Goal: Transaction & Acquisition: Purchase product/service

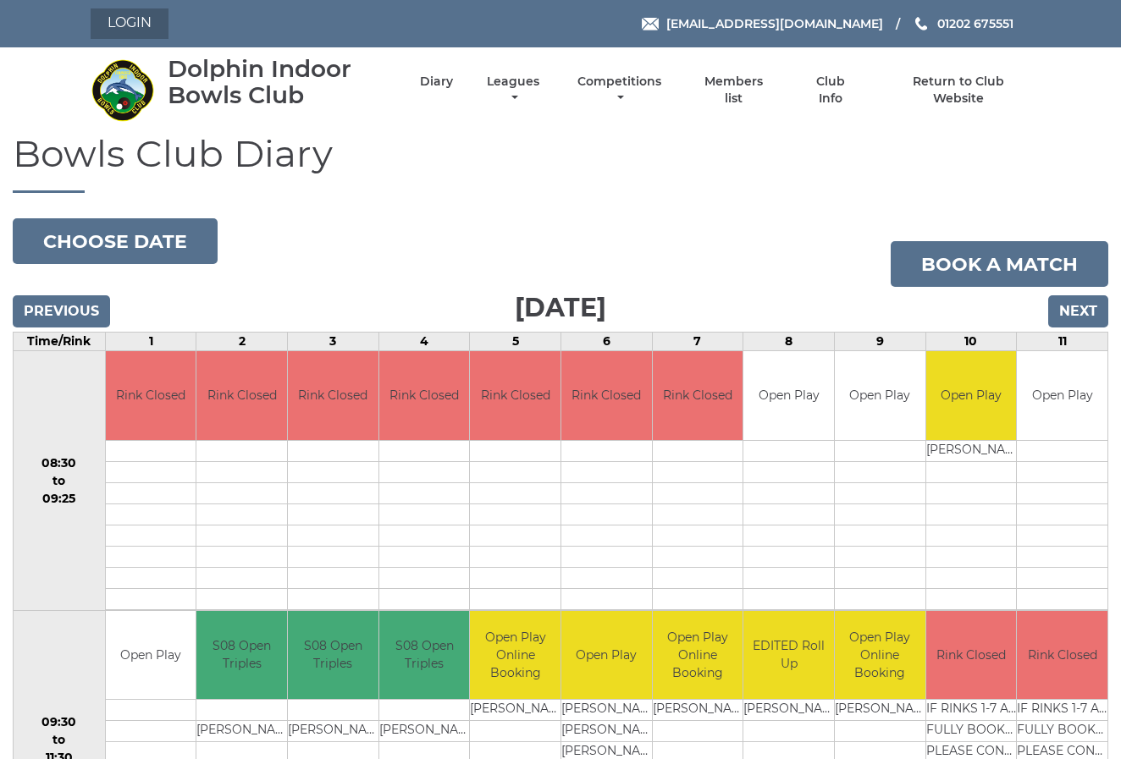
click at [133, 27] on link "Login" at bounding box center [130, 23] width 78 height 30
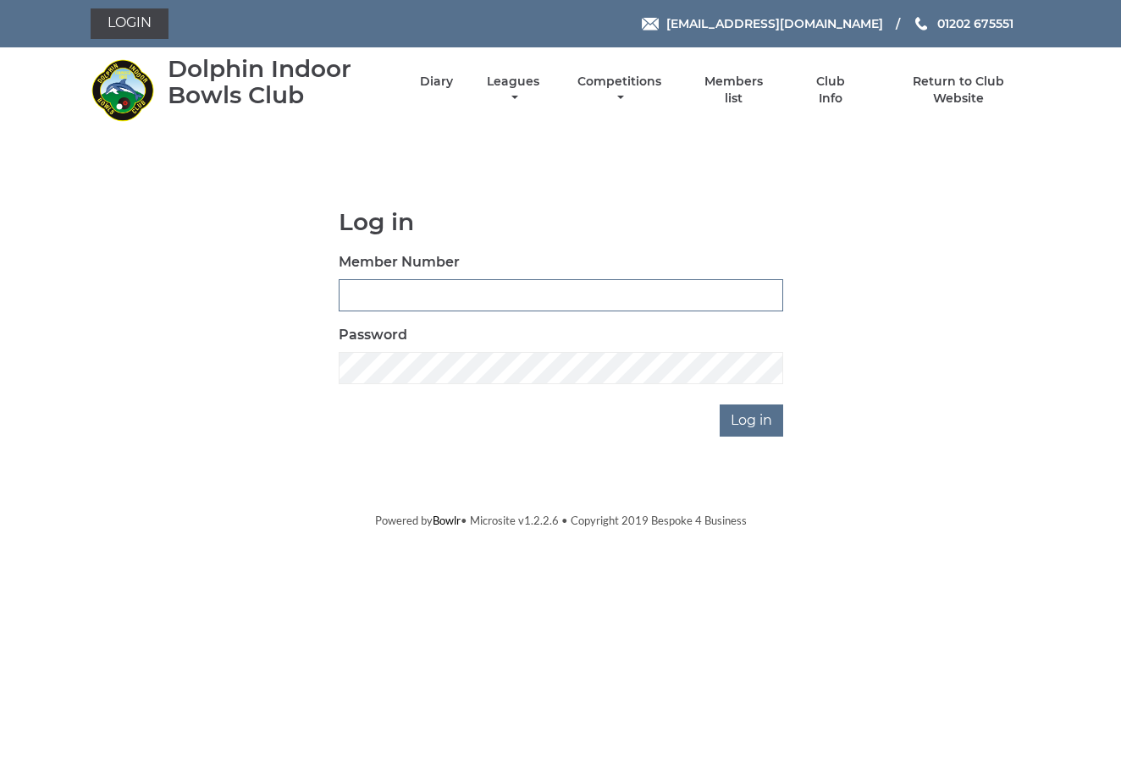
type input "1871"
click at [751, 420] on input "Log in" at bounding box center [750, 421] width 63 height 32
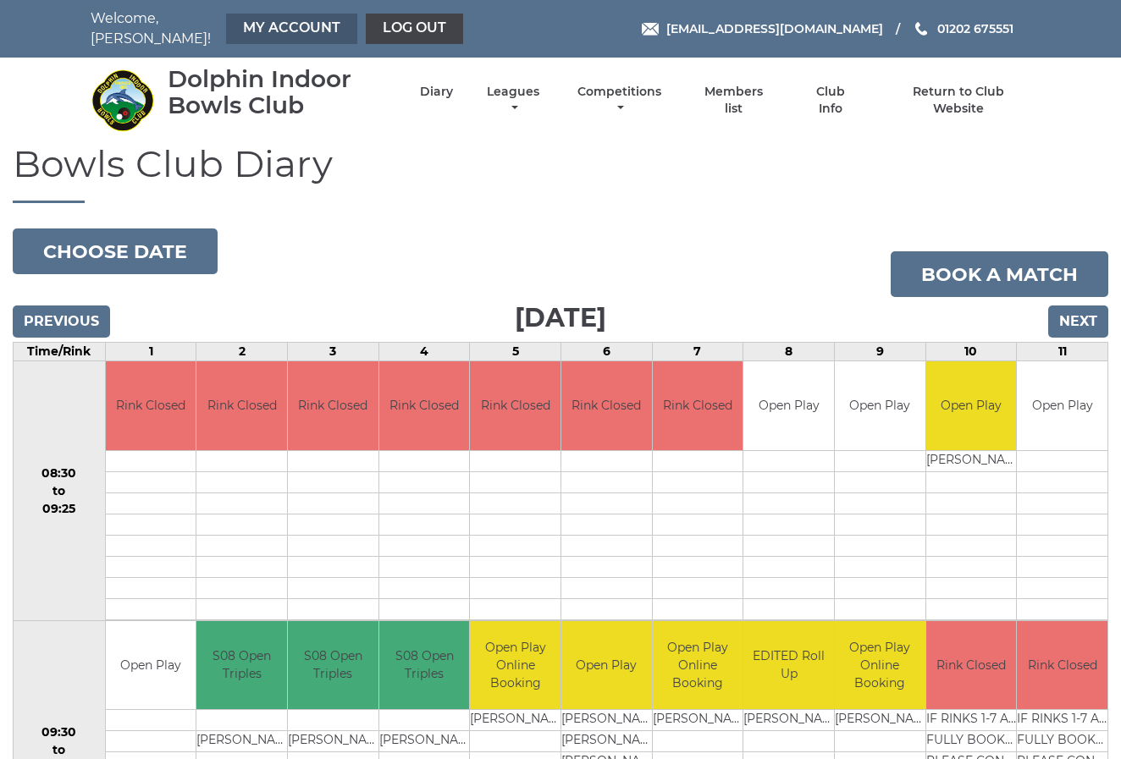
click at [256, 21] on link "My Account" at bounding box center [291, 29] width 131 height 30
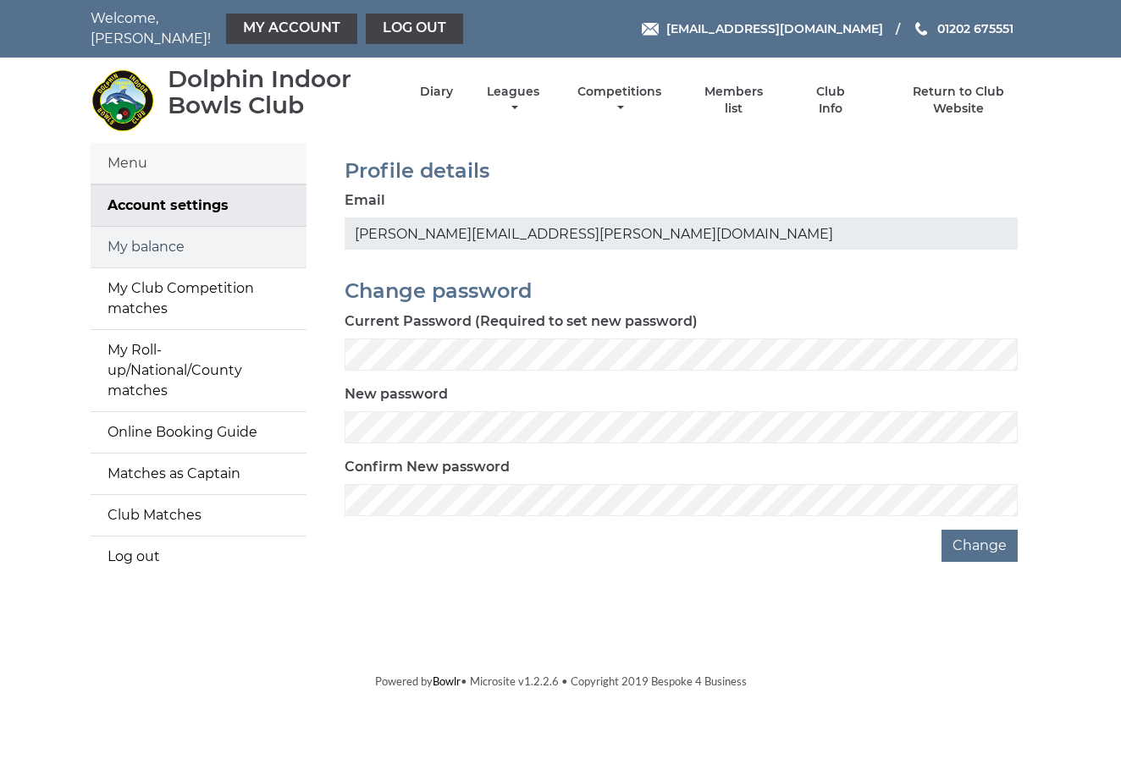
click at [142, 237] on link "My balance" at bounding box center [199, 247] width 216 height 41
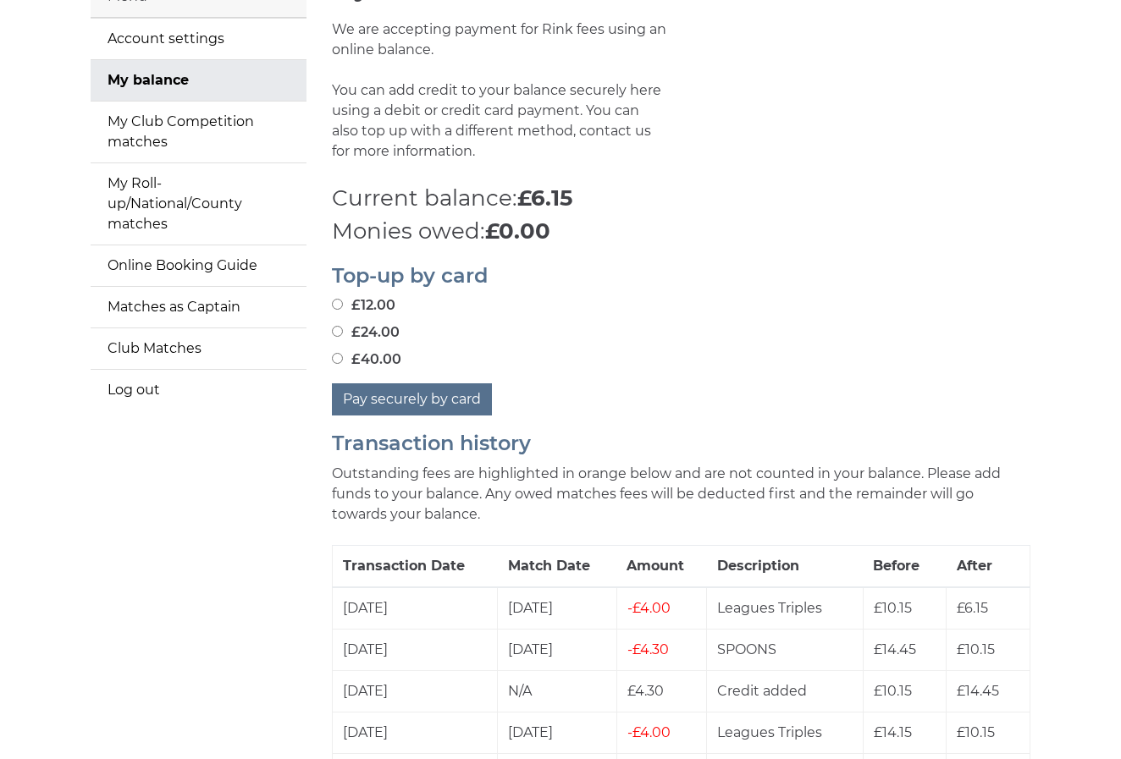
scroll to position [169, 0]
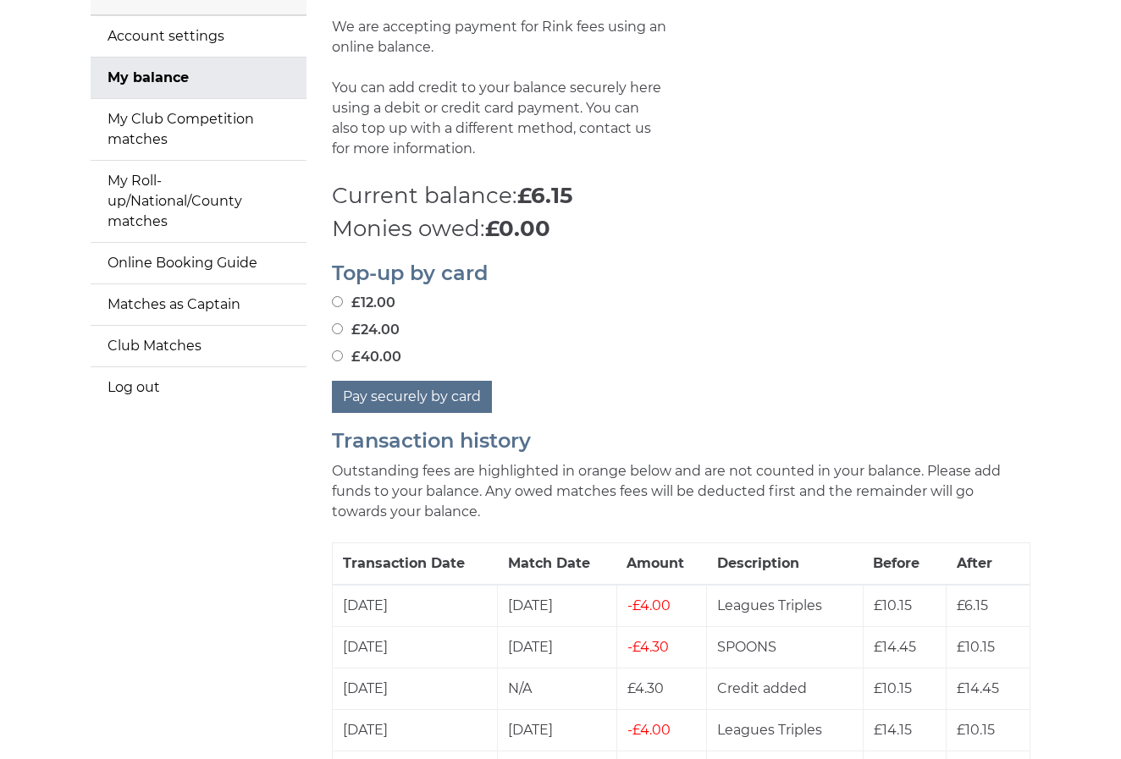
click at [335, 350] on input "£40.00" at bounding box center [337, 355] width 11 height 11
radio input "true"
click at [416, 388] on button "Pay securely by card" at bounding box center [412, 397] width 160 height 32
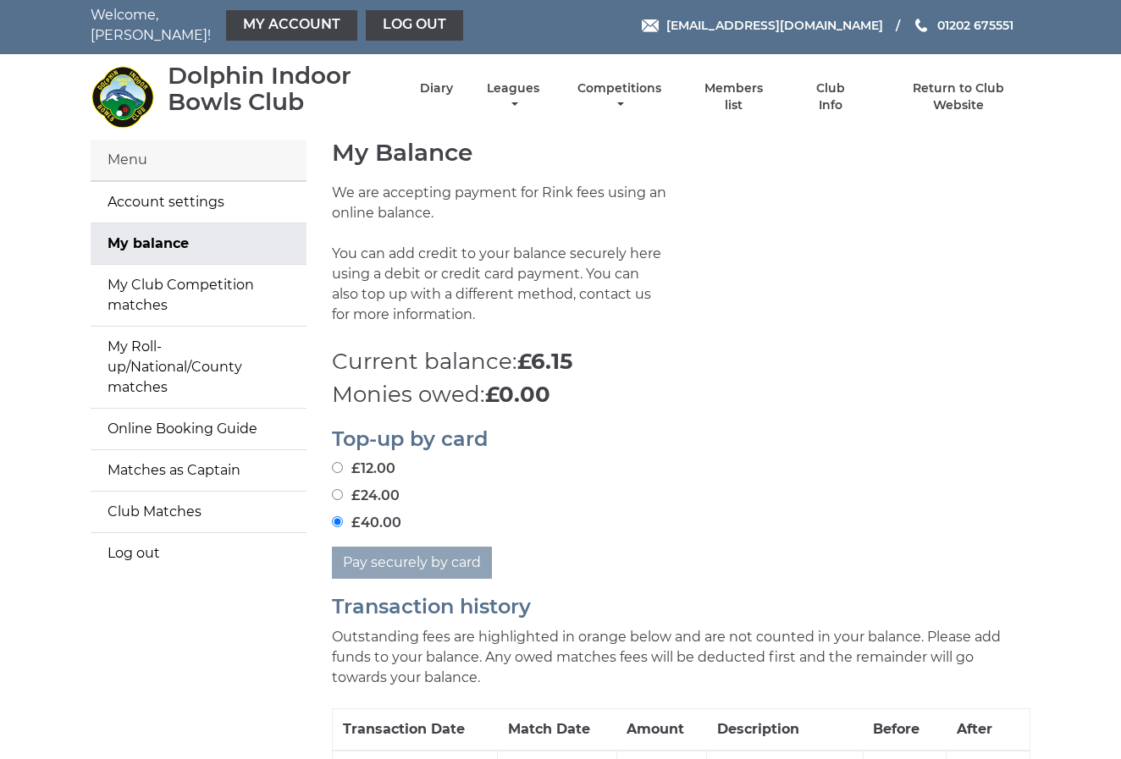
scroll to position [6, 1]
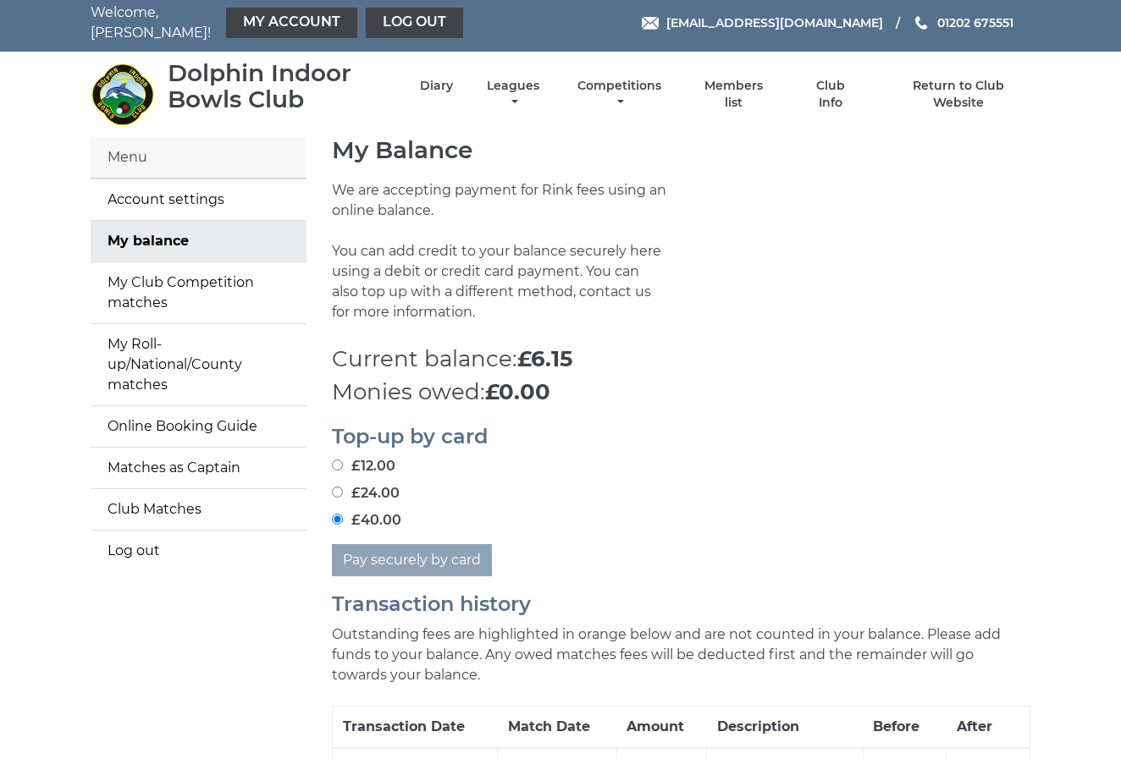
click at [338, 514] on input "£40.00" at bounding box center [337, 519] width 11 height 11
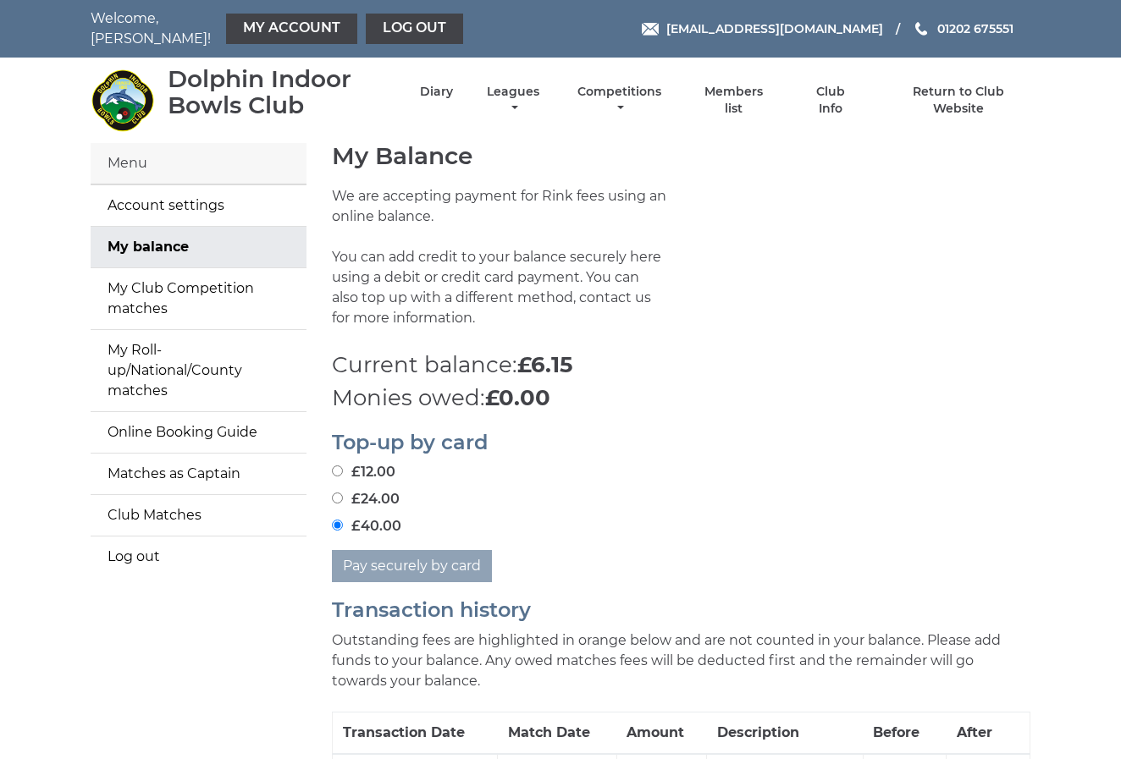
scroll to position [0, 0]
click at [334, 466] on input "£12.00" at bounding box center [337, 471] width 11 height 11
radio input "true"
click at [337, 520] on input "£40.00" at bounding box center [337, 525] width 11 height 11
radio input "true"
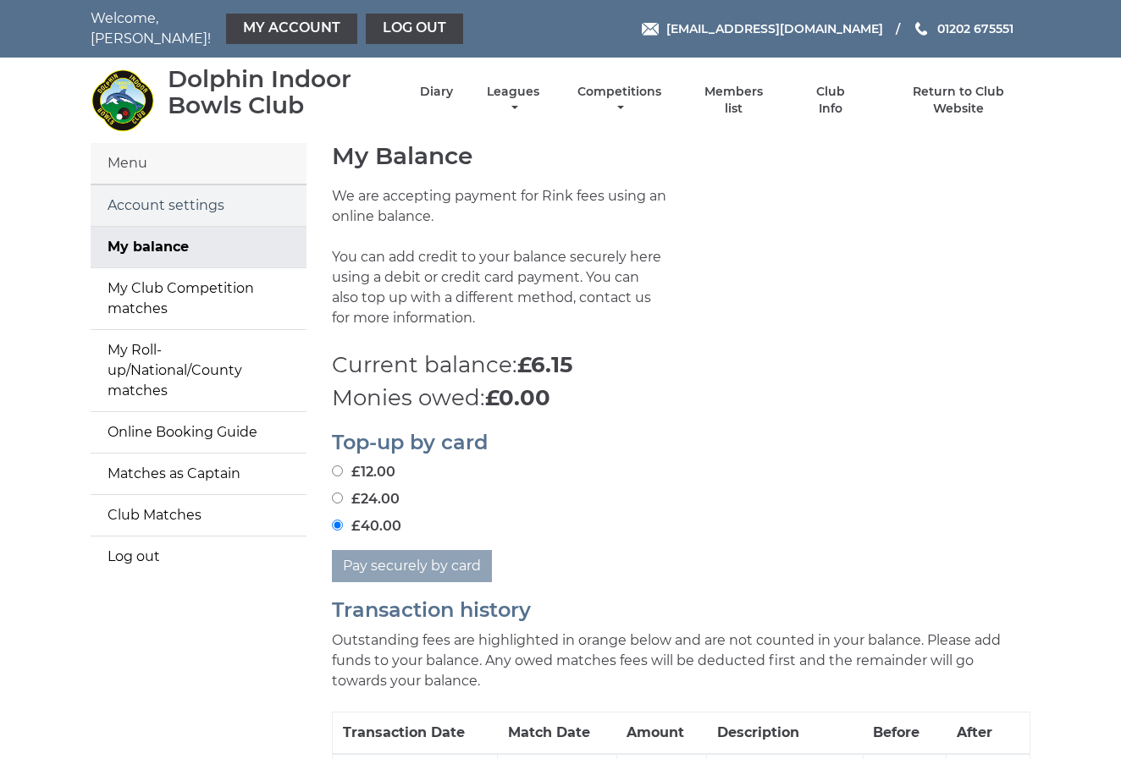
click at [151, 195] on link "Account settings" at bounding box center [199, 205] width 216 height 41
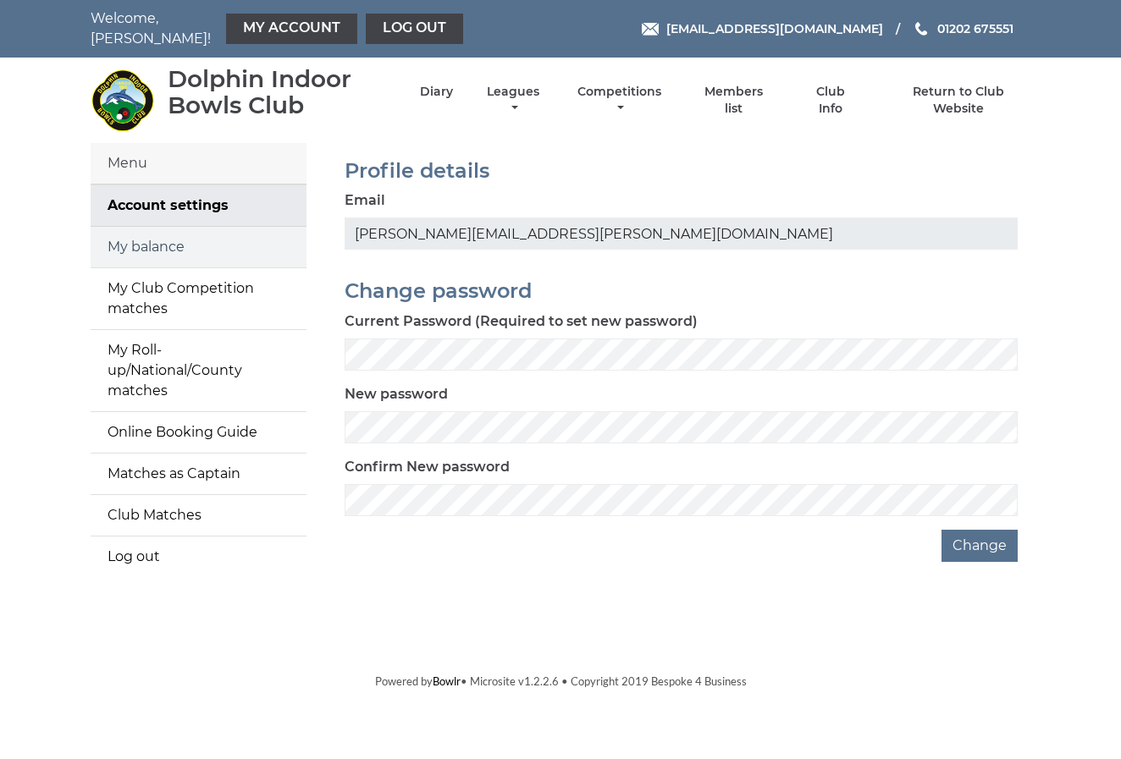
click at [138, 236] on link "My balance" at bounding box center [199, 247] width 216 height 41
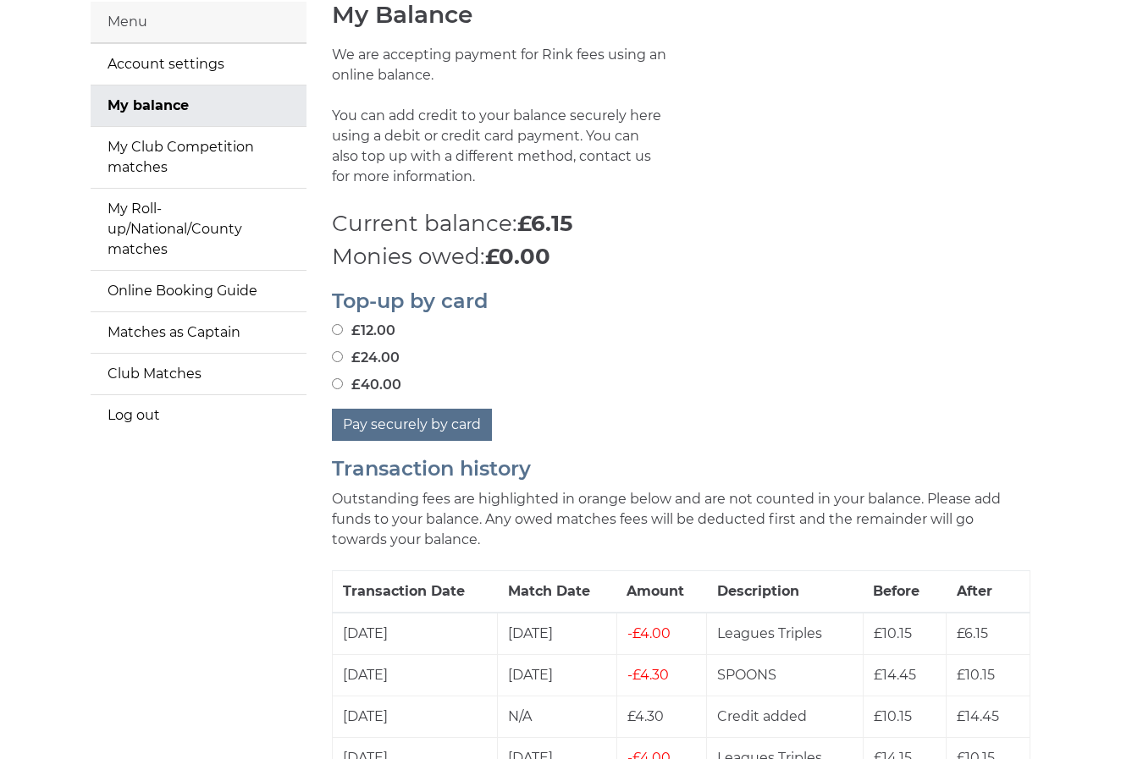
scroll to position [152, 0]
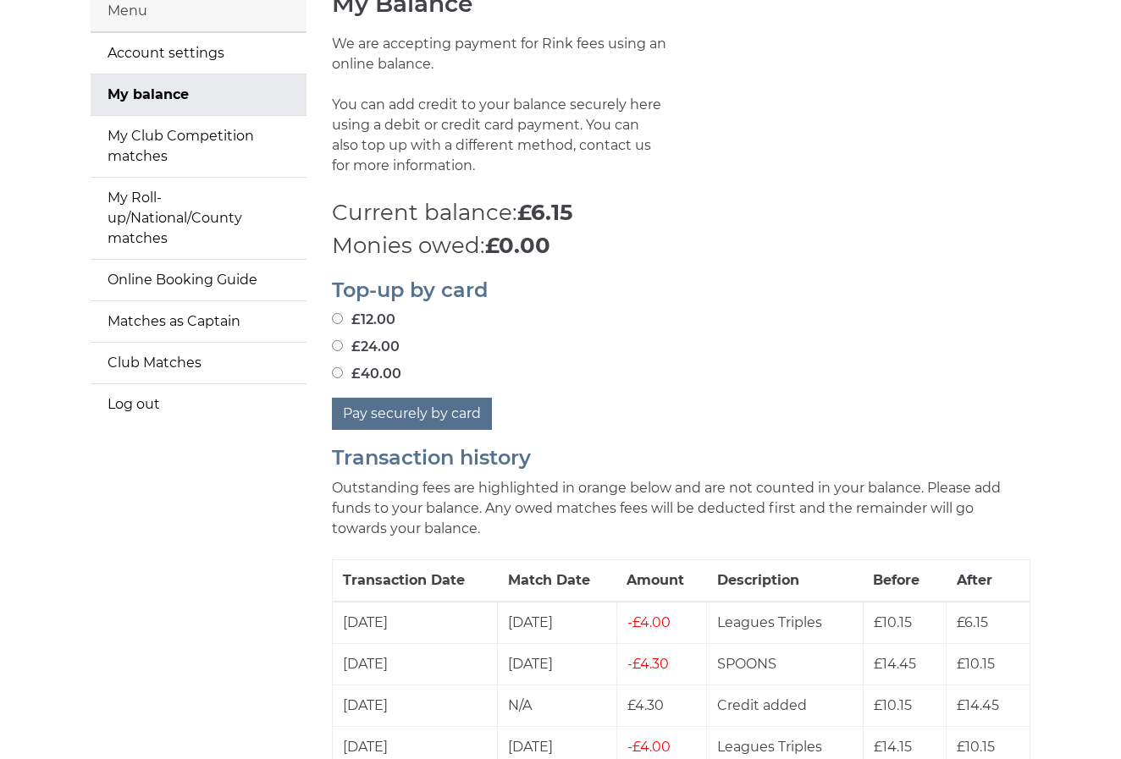
click at [338, 367] on input "£40.00" at bounding box center [337, 372] width 11 height 11
radio input "true"
click at [395, 400] on button "Pay securely by card" at bounding box center [412, 414] width 160 height 32
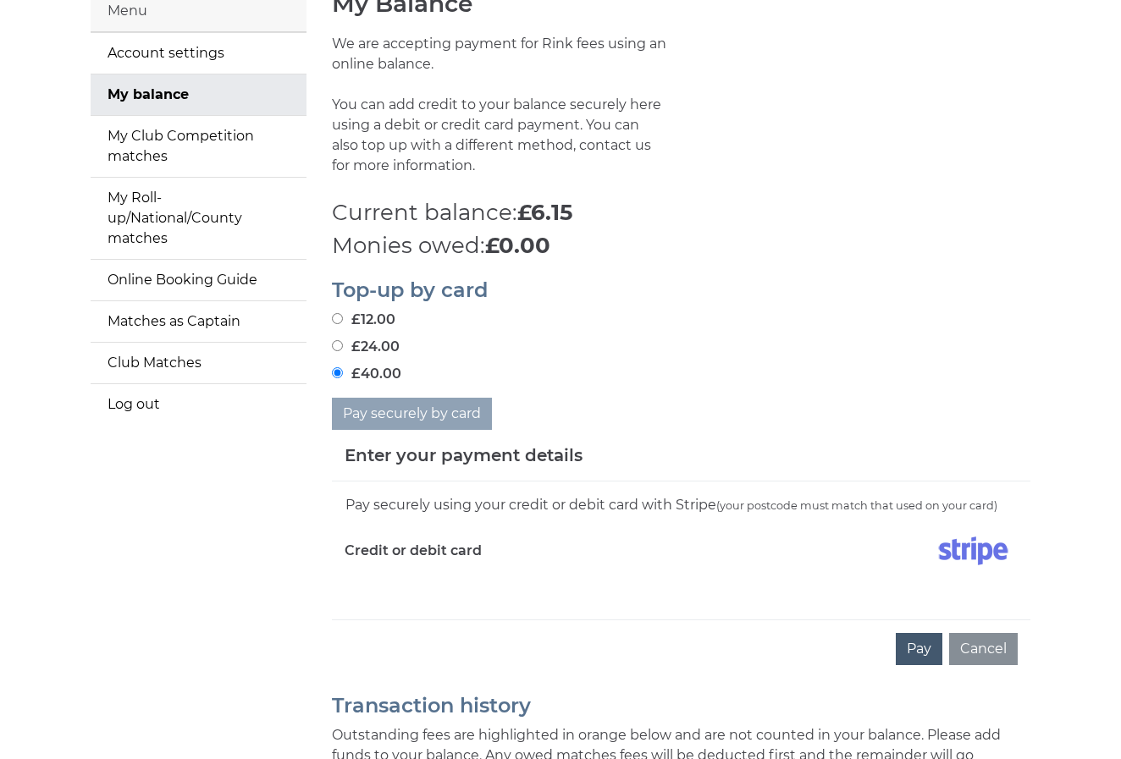
click at [930, 635] on button "Pay" at bounding box center [919, 649] width 47 height 32
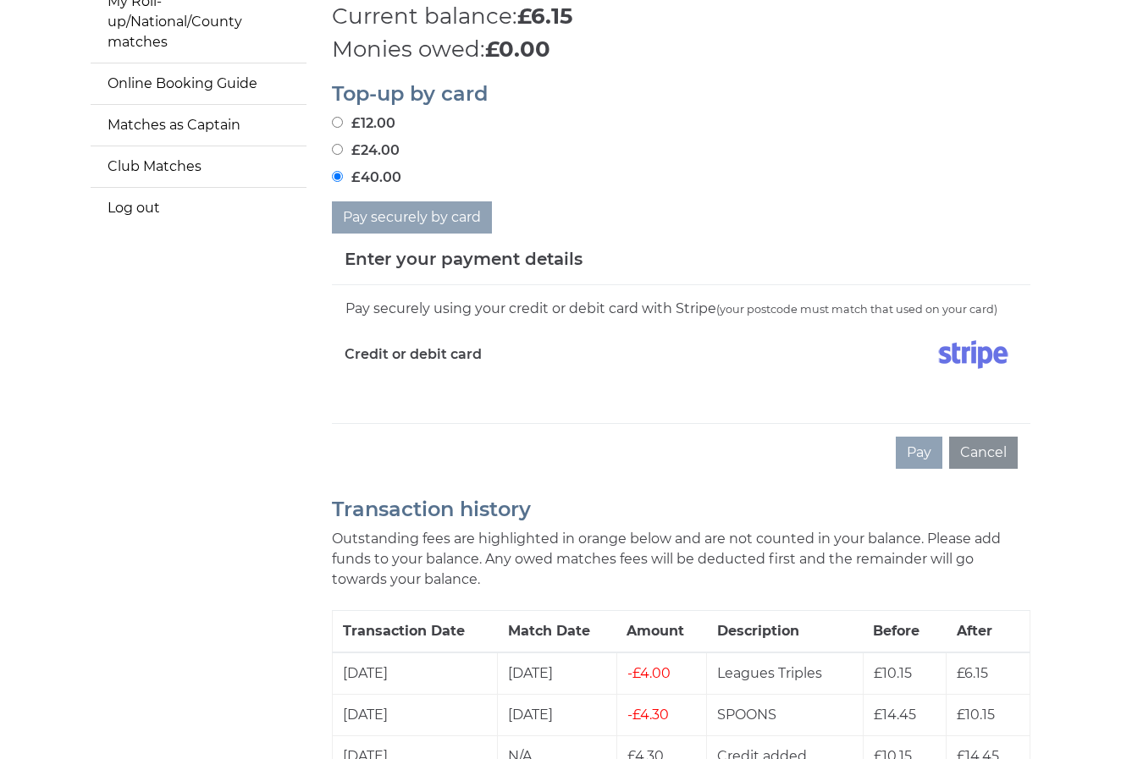
scroll to position [348, 0]
click at [965, 344] on img at bounding box center [973, 355] width 89 height 42
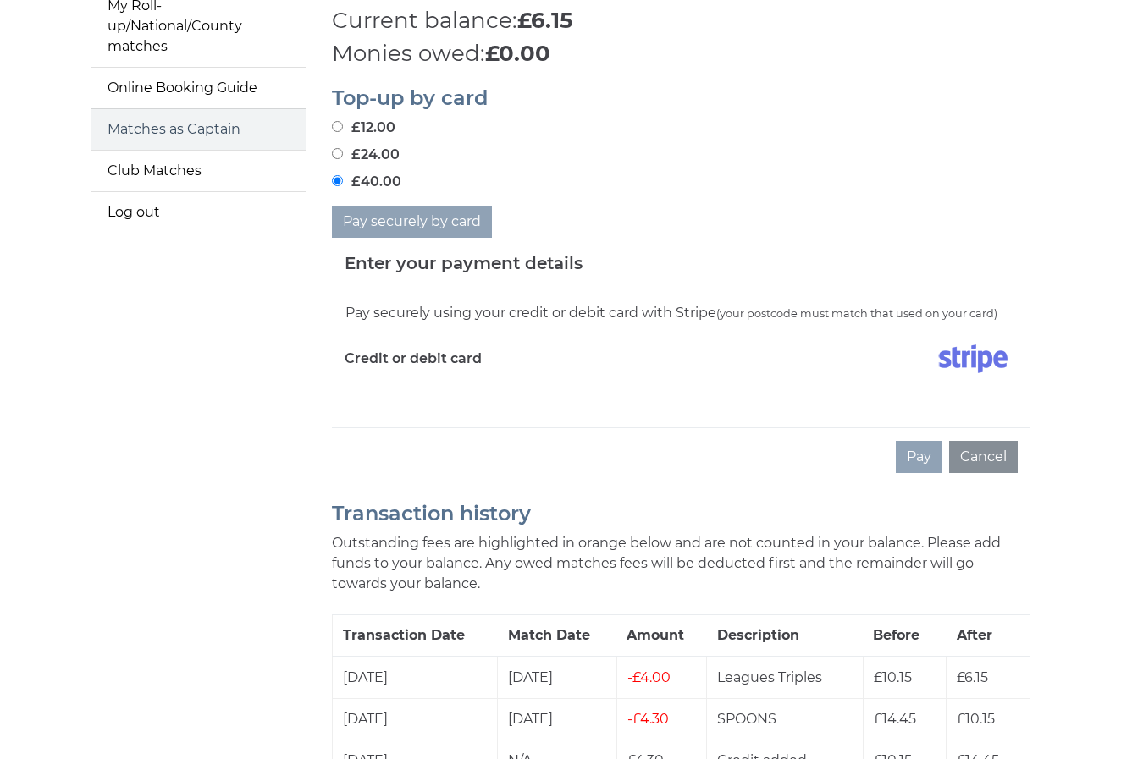
scroll to position [344, 0]
click at [970, 344] on img at bounding box center [973, 359] width 89 height 42
click at [971, 348] on img at bounding box center [973, 359] width 89 height 42
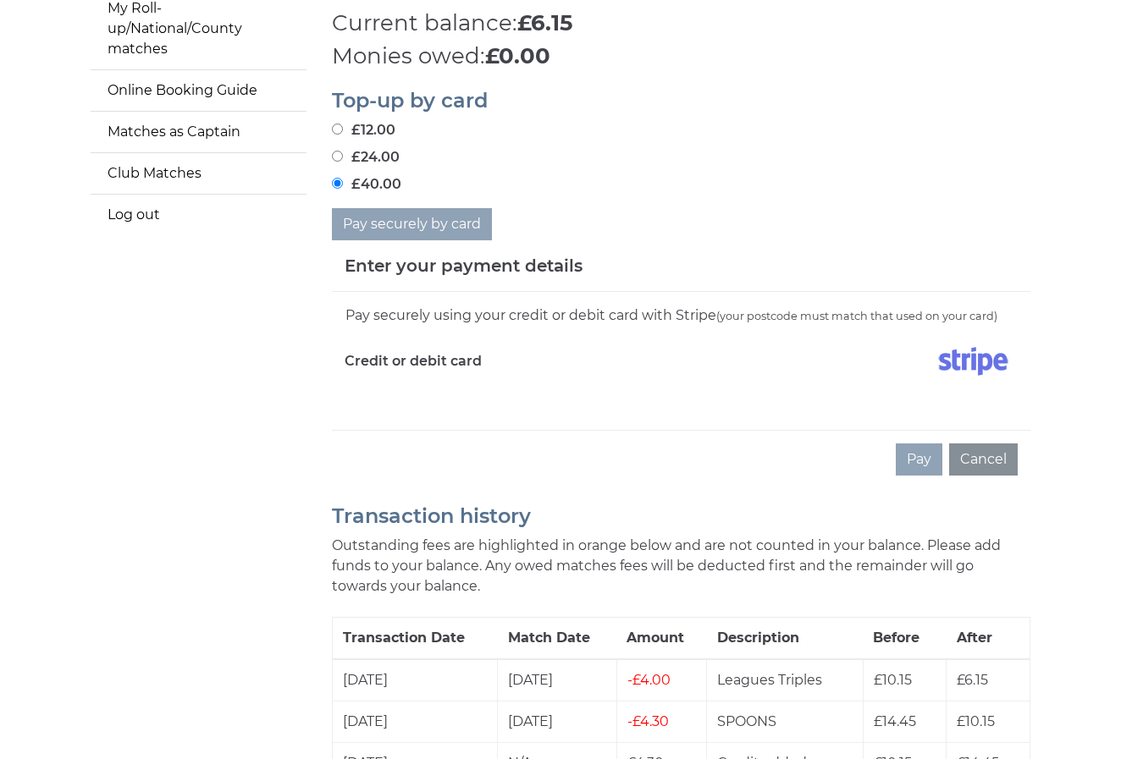
click at [660, 305] on div "Pay securely using your credit or debit card with Stripe (your postcode must ma…" at bounding box center [680, 316] width 673 height 22
click at [967, 348] on img at bounding box center [973, 361] width 89 height 42
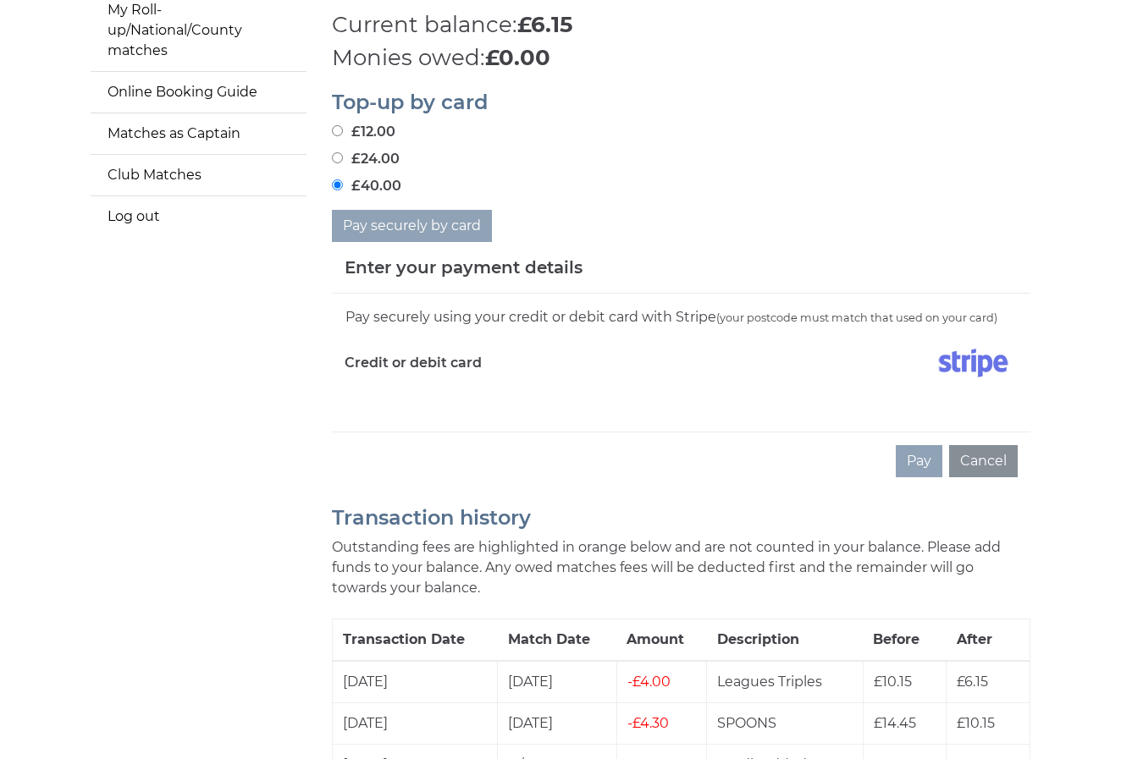
scroll to position [340, 0]
click at [979, 350] on img at bounding box center [973, 363] width 89 height 42
drag, startPoint x: 378, startPoint y: 349, endPoint x: 405, endPoint y: 353, distance: 28.3
click at [378, 349] on label "Credit or debit card" at bounding box center [412, 363] width 137 height 42
click at [781, 375] on div at bounding box center [856, 366] width 350 height 49
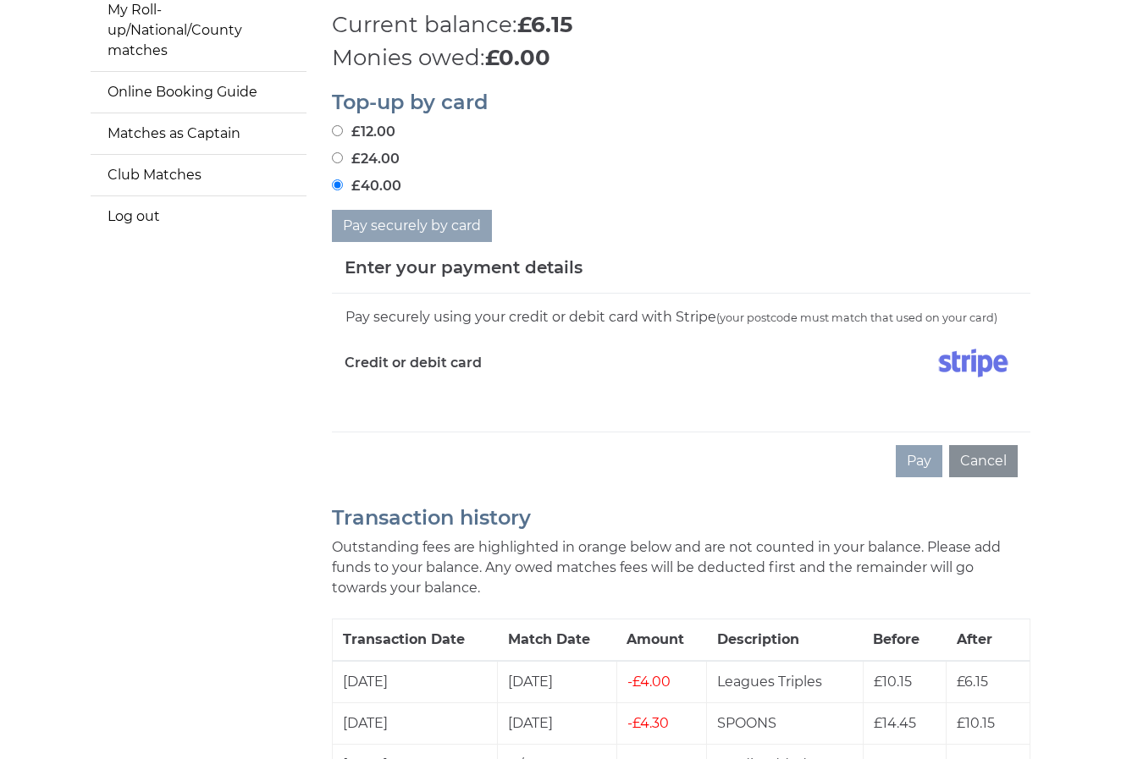
click at [1022, 344] on div at bounding box center [856, 366] width 350 height 49
click at [957, 350] on img at bounding box center [973, 363] width 89 height 42
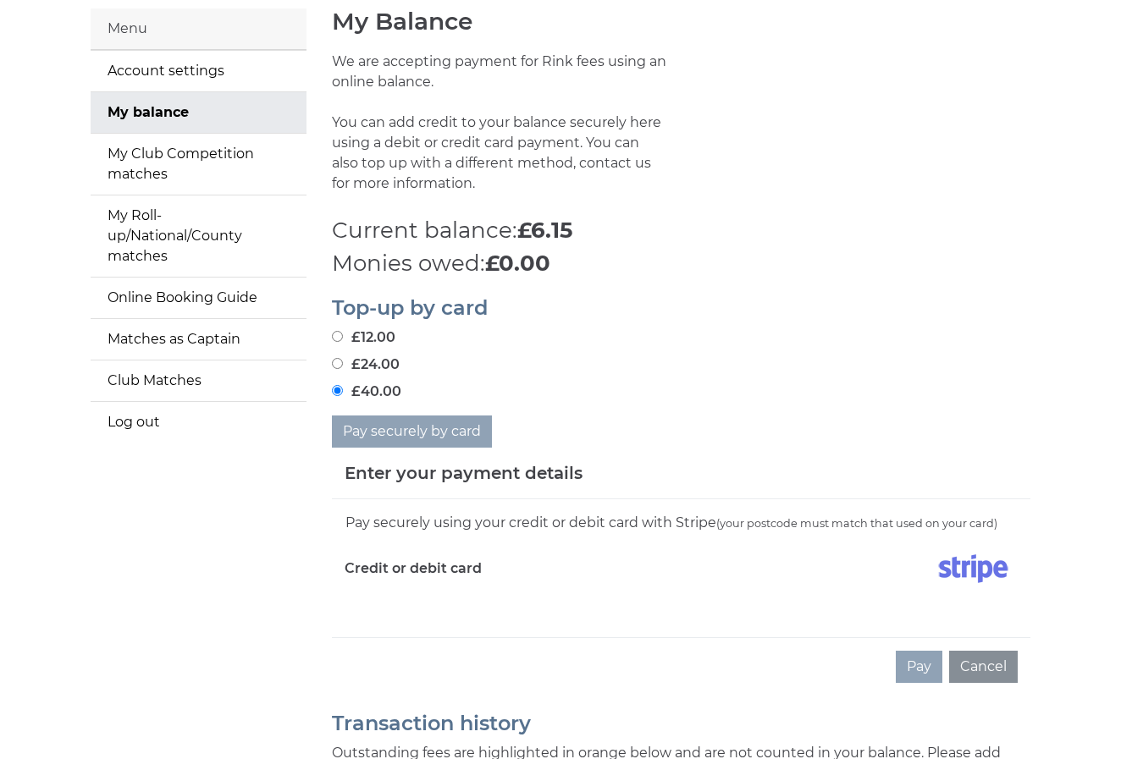
scroll to position [137, 0]
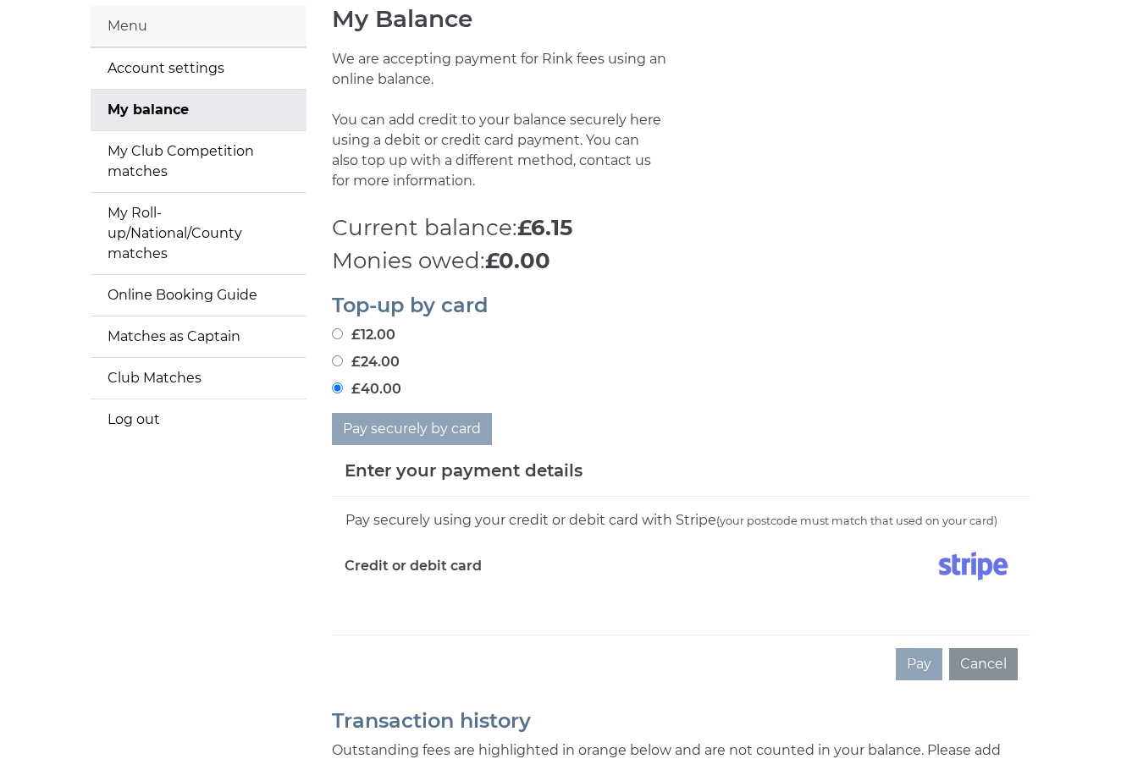
click at [976, 555] on img at bounding box center [973, 566] width 89 height 42
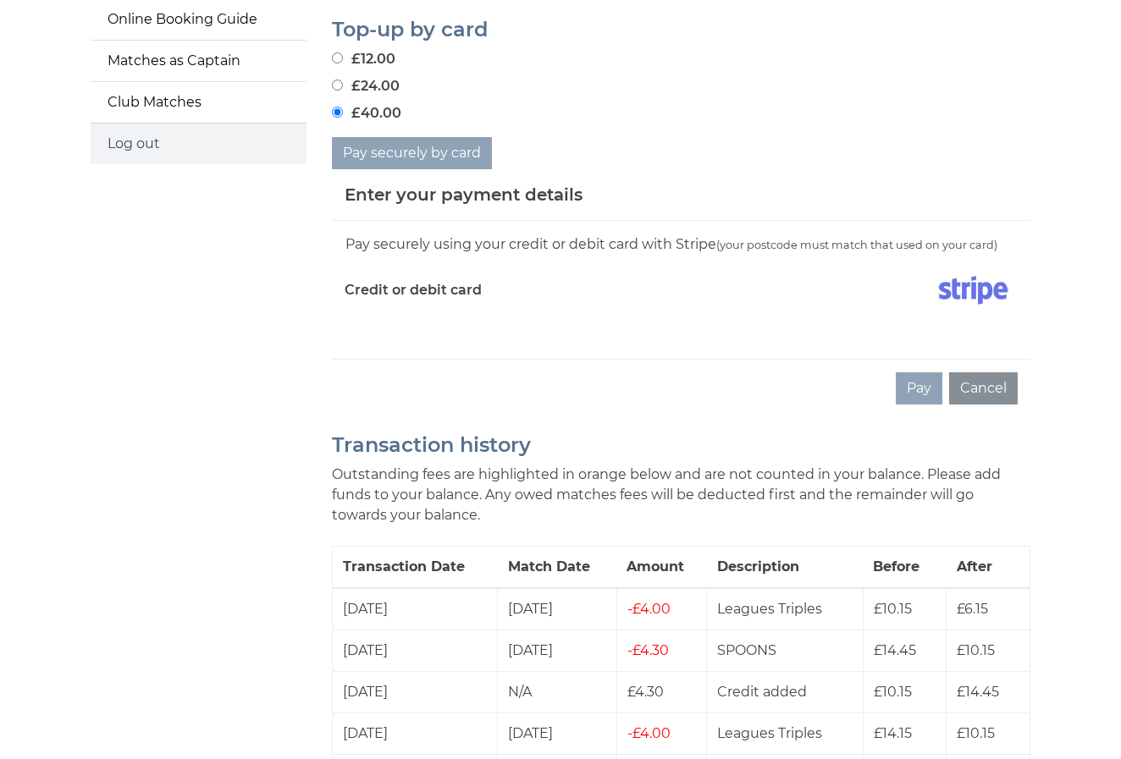
scroll to position [417, 1]
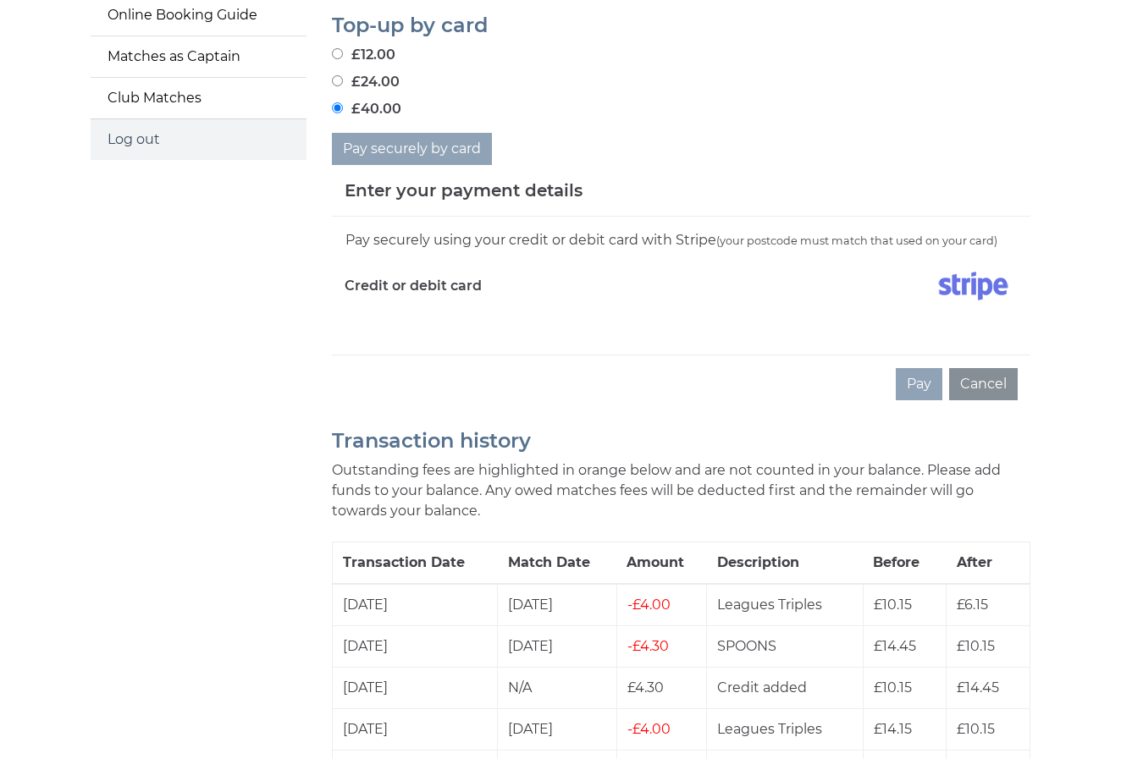
click at [129, 119] on link "Log out" at bounding box center [199, 139] width 216 height 41
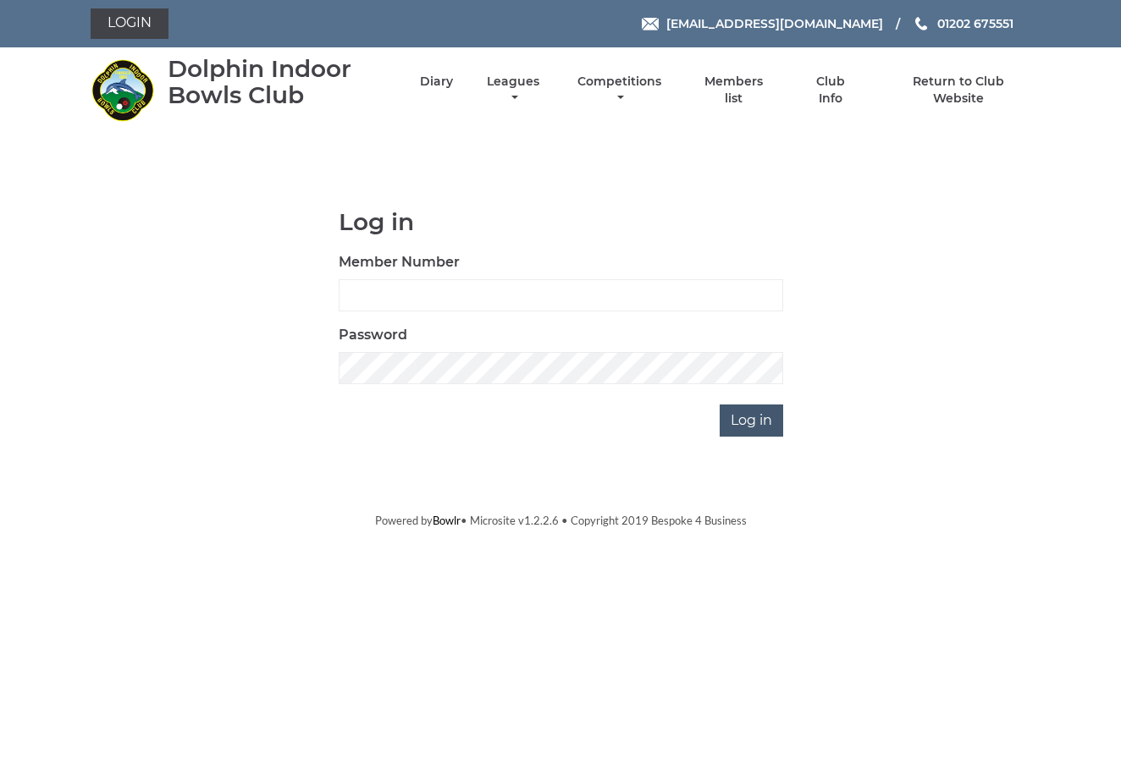
click at [761, 415] on input "Log in" at bounding box center [750, 421] width 63 height 32
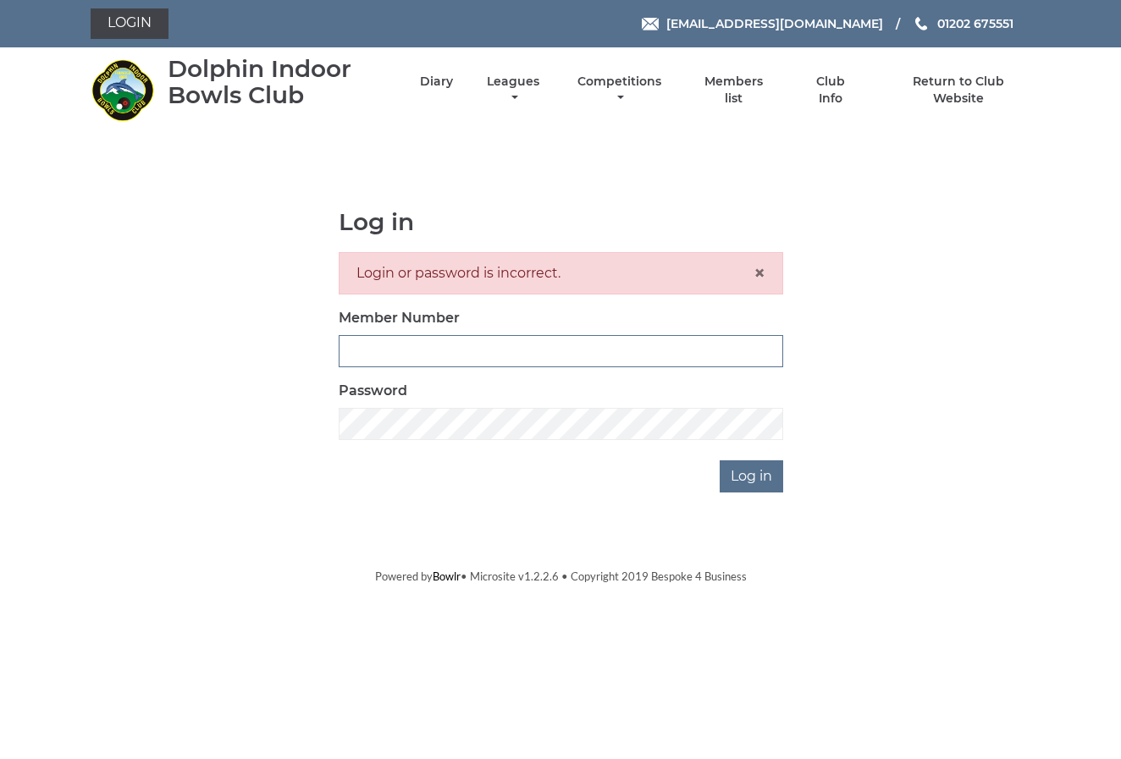
type input "1871"
click at [747, 473] on input "Log in" at bounding box center [750, 476] width 63 height 32
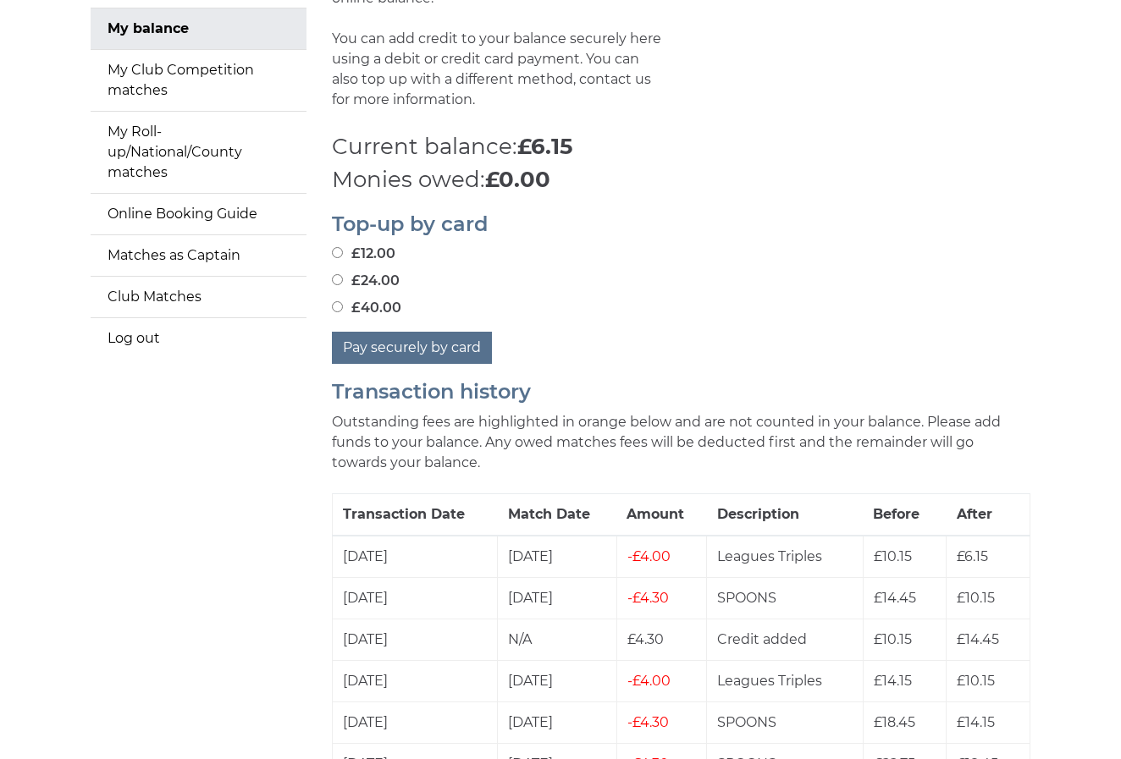
scroll to position [219, 0]
click at [335, 300] on input "£40.00" at bounding box center [337, 305] width 11 height 11
radio input "true"
click at [422, 333] on button "Pay securely by card" at bounding box center [412, 347] width 160 height 32
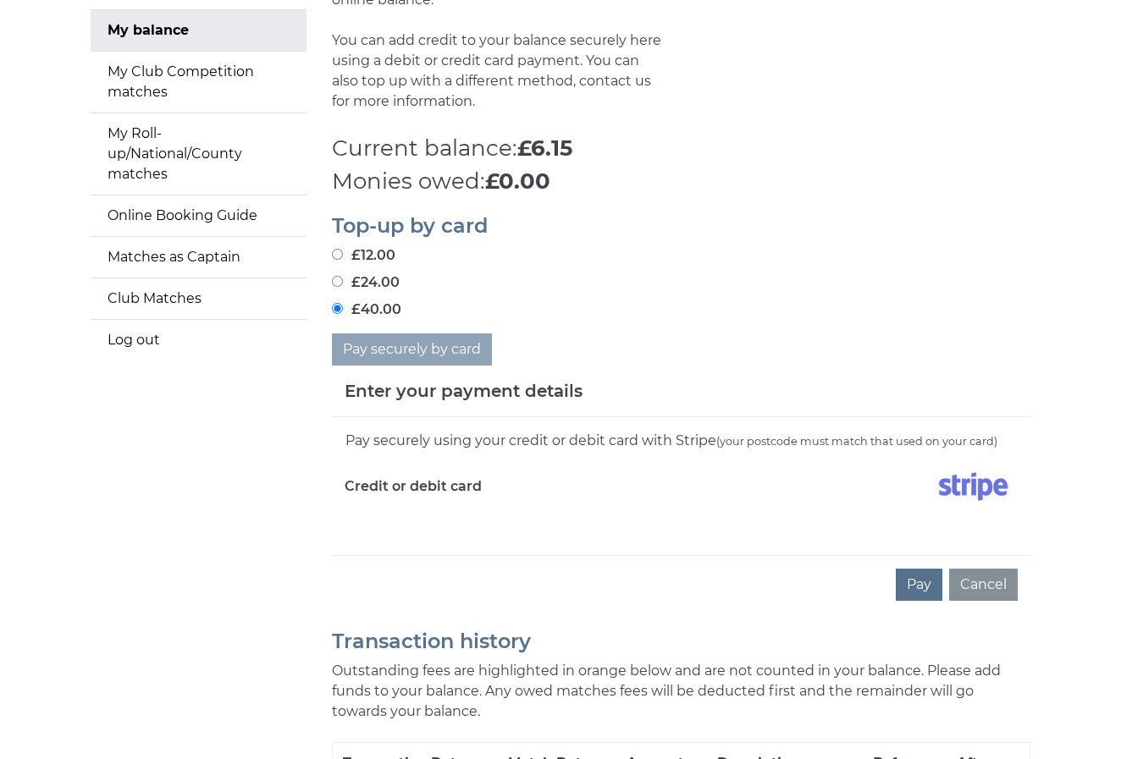
scroll to position [217, 0]
click at [934, 570] on button "Pay" at bounding box center [919, 585] width 47 height 32
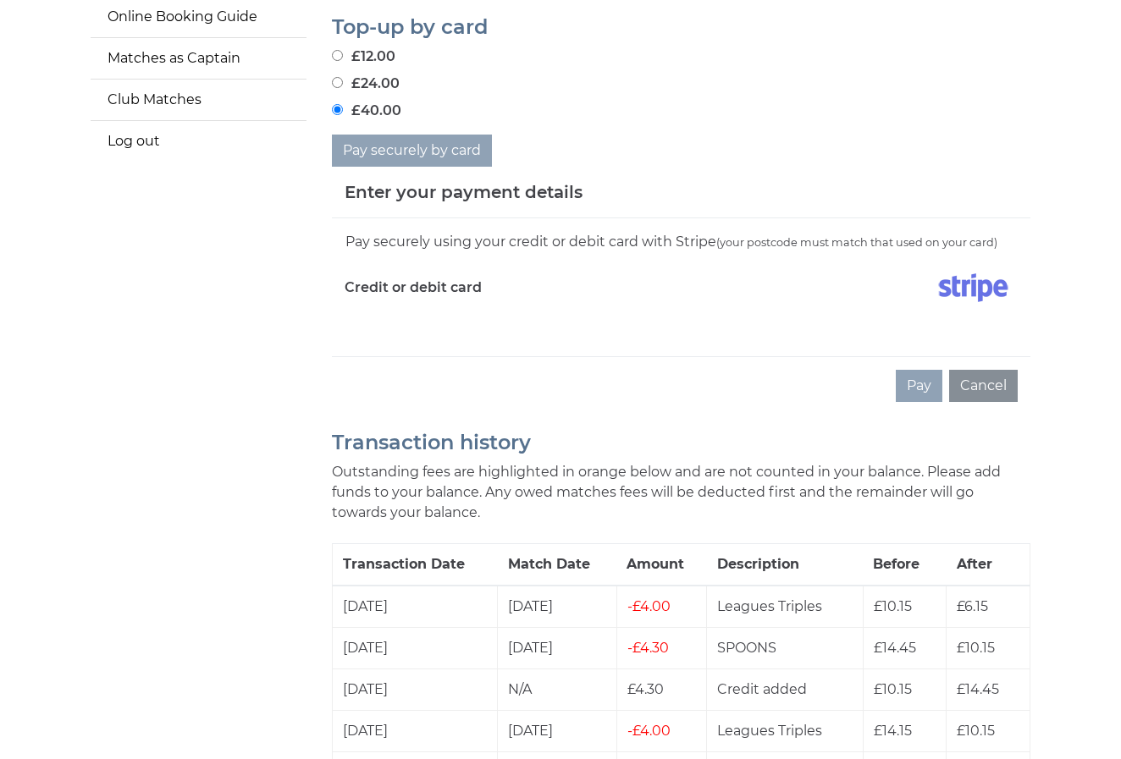
scroll to position [419, 0]
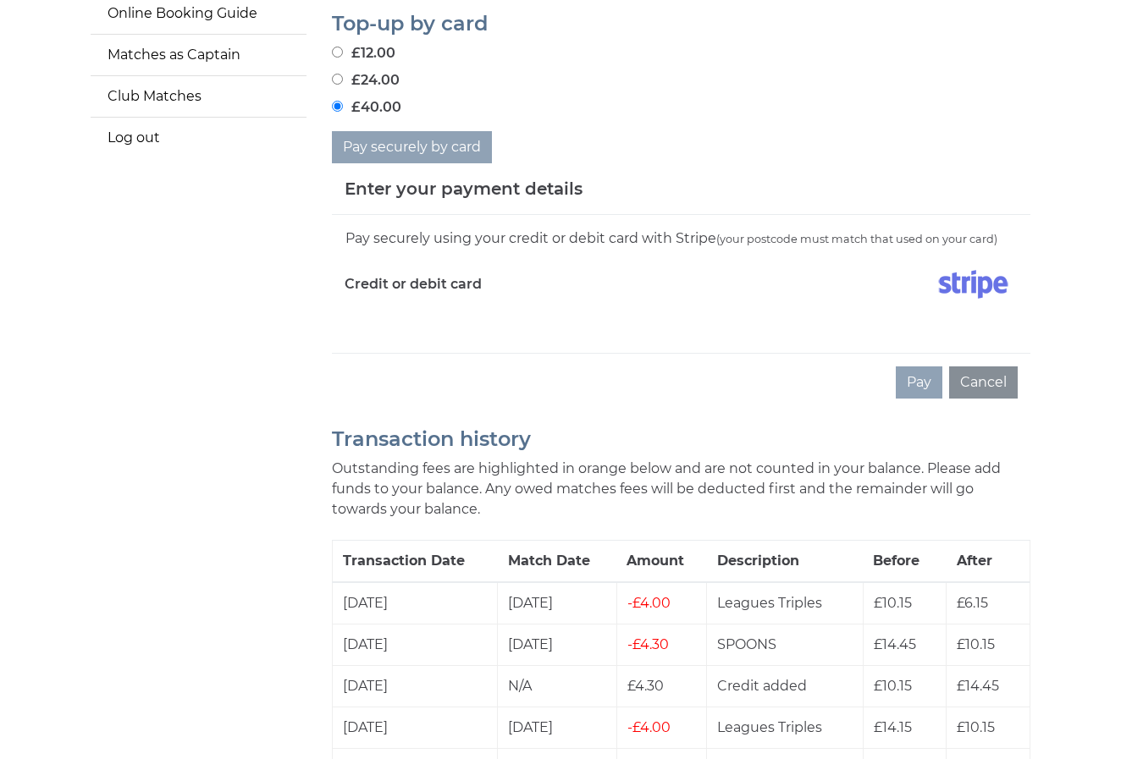
click at [968, 268] on img at bounding box center [973, 284] width 89 height 42
click at [958, 271] on img at bounding box center [973, 284] width 89 height 42
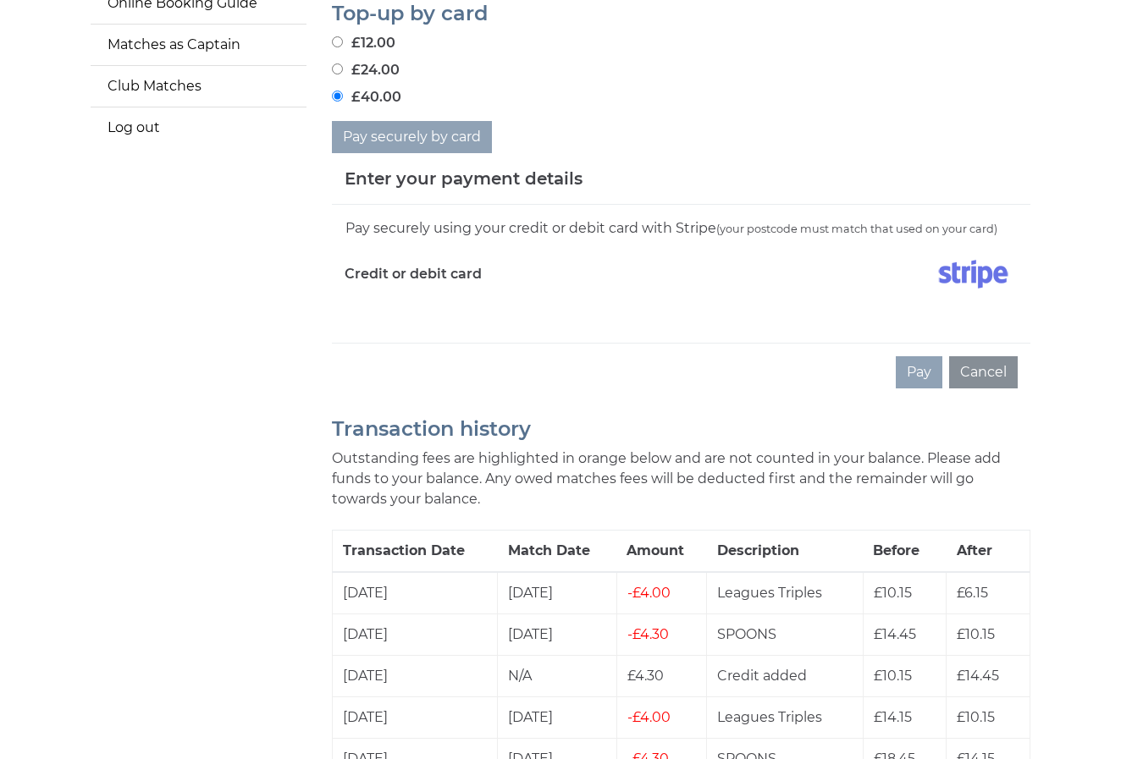
scroll to position [426, 0]
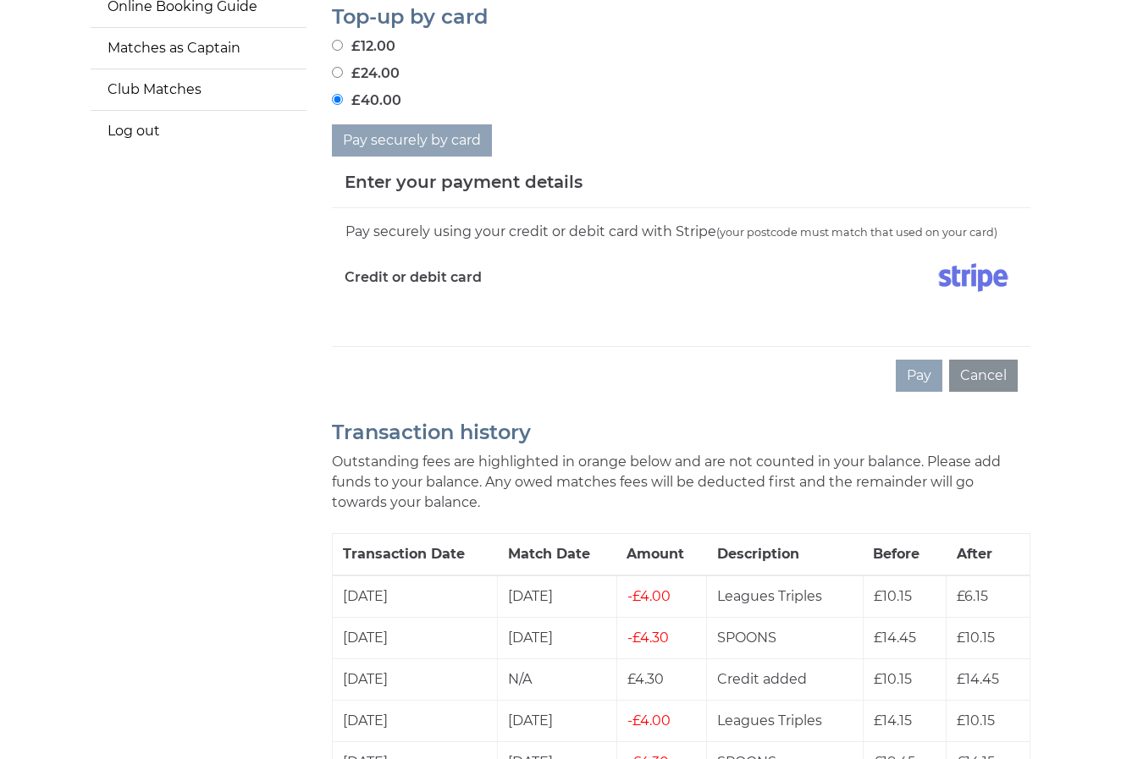
click at [952, 265] on img at bounding box center [973, 277] width 89 height 42
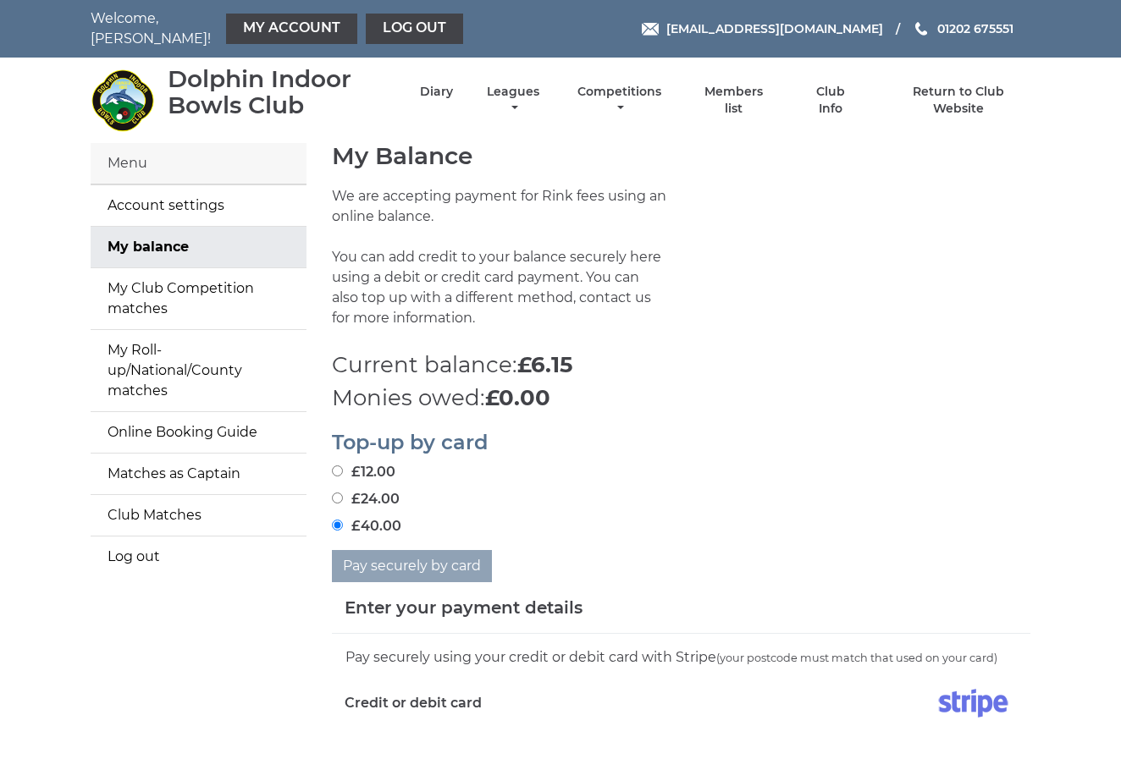
scroll to position [2, 0]
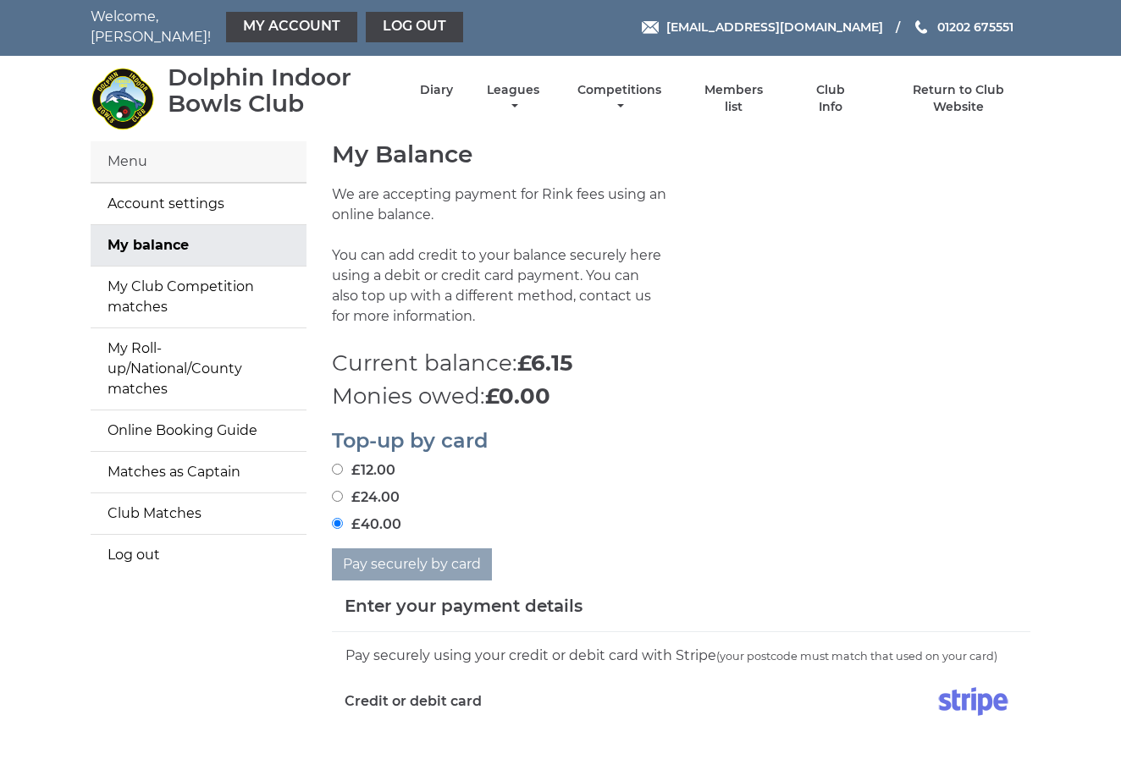
drag, startPoint x: 962, startPoint y: 691, endPoint x: 944, endPoint y: 697, distance: 18.7
click at [961, 691] on img at bounding box center [973, 702] width 89 height 42
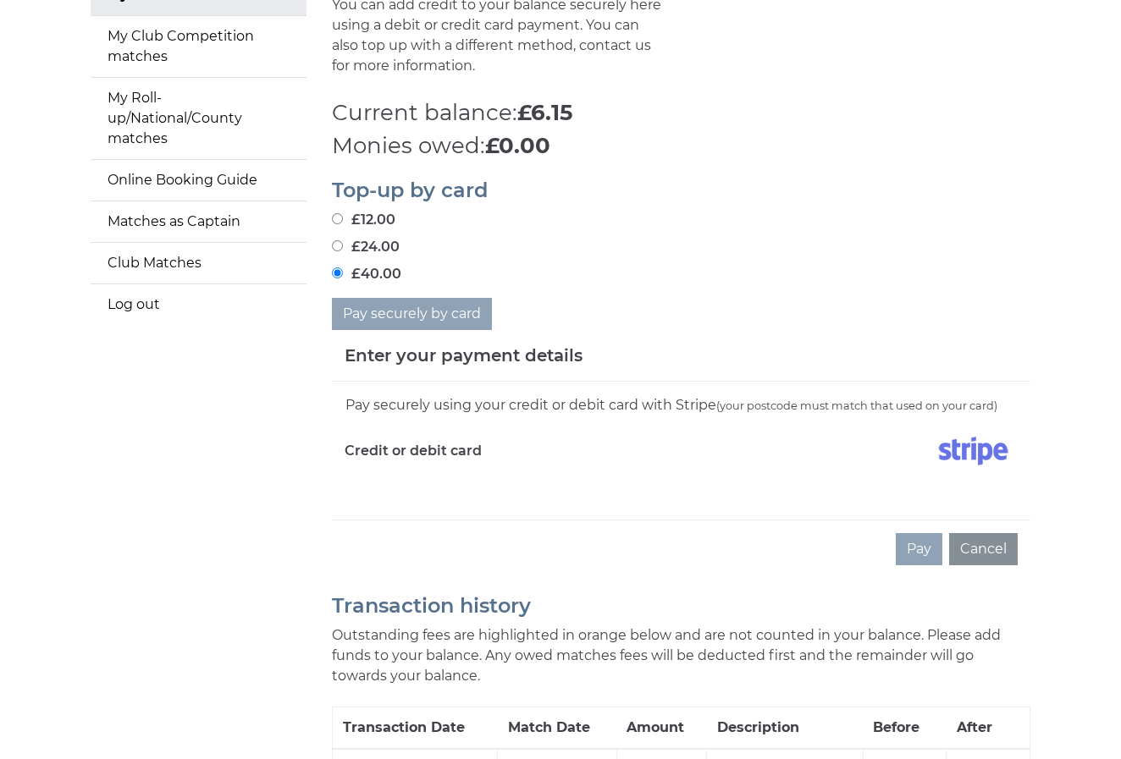
scroll to position [250, 0]
